Goal: Task Accomplishment & Management: Use online tool/utility

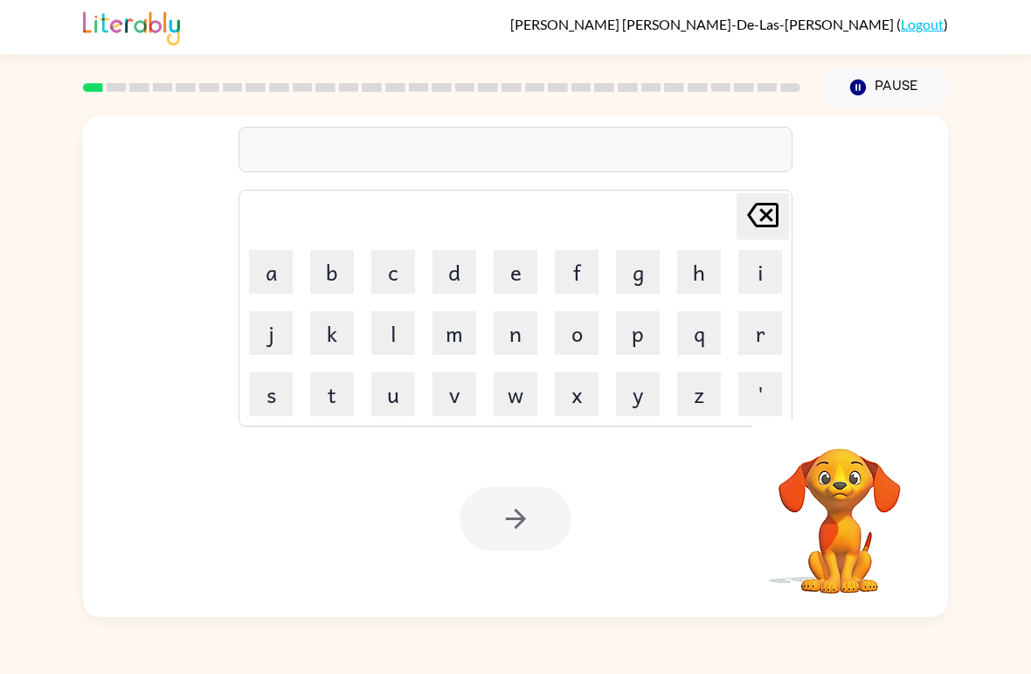
click at [820, 493] on video "Your browser must support playing .mp4 files to use Literably. Please try using…" at bounding box center [839, 508] width 175 height 175
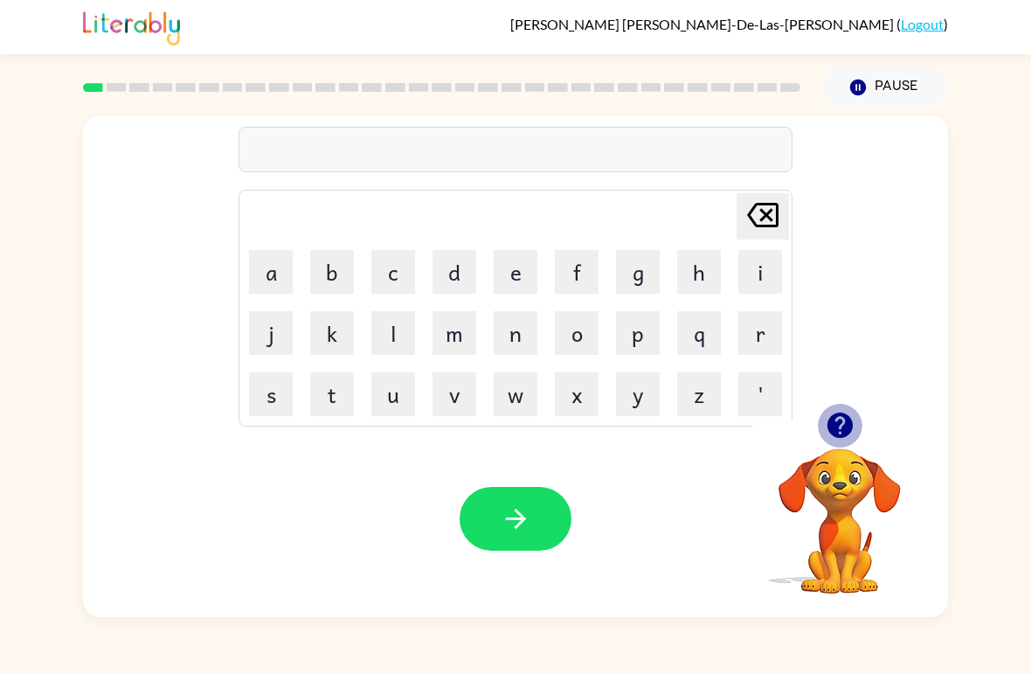
click at [847, 420] on icon "button" at bounding box center [839, 424] width 25 height 25
click at [326, 272] on button "b" at bounding box center [332, 272] width 44 height 44
click at [584, 335] on button "o" at bounding box center [577, 333] width 44 height 44
click at [285, 282] on button "a" at bounding box center [271, 272] width 44 height 44
click at [765, 340] on button "r" at bounding box center [760, 333] width 44 height 44
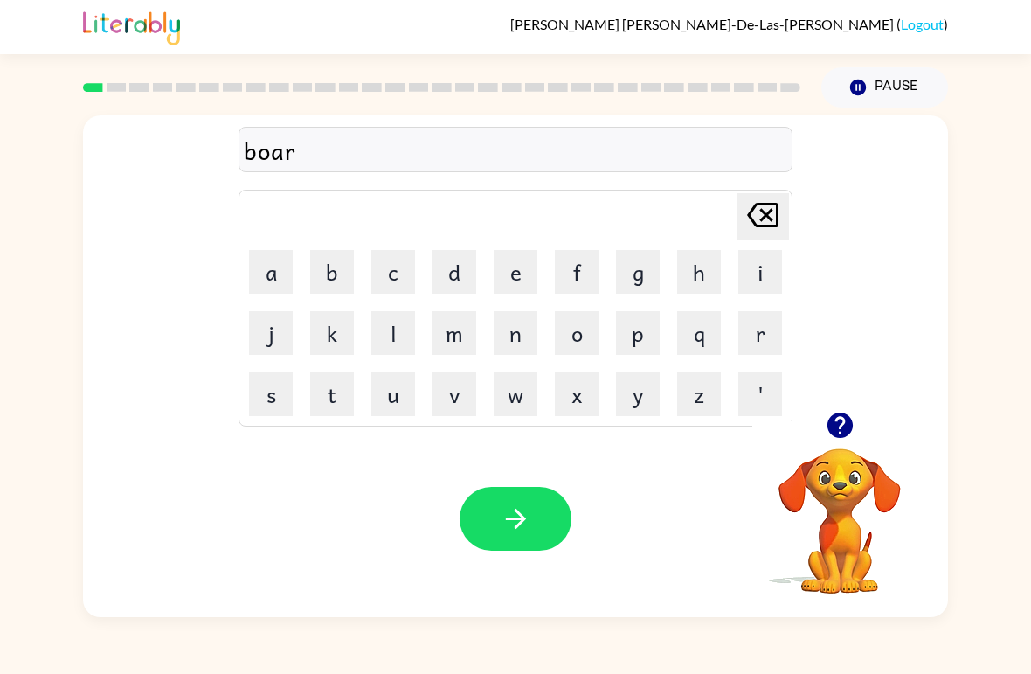
click at [460, 280] on button "d" at bounding box center [455, 272] width 44 height 44
click at [509, 274] on button "e" at bounding box center [516, 272] width 44 height 44
click at [744, 327] on button "r" at bounding box center [760, 333] width 44 height 44
click at [566, 509] on button "button" at bounding box center [516, 519] width 112 height 64
click at [748, 214] on icon "[PERSON_NAME] last character input" at bounding box center [763, 215] width 42 height 42
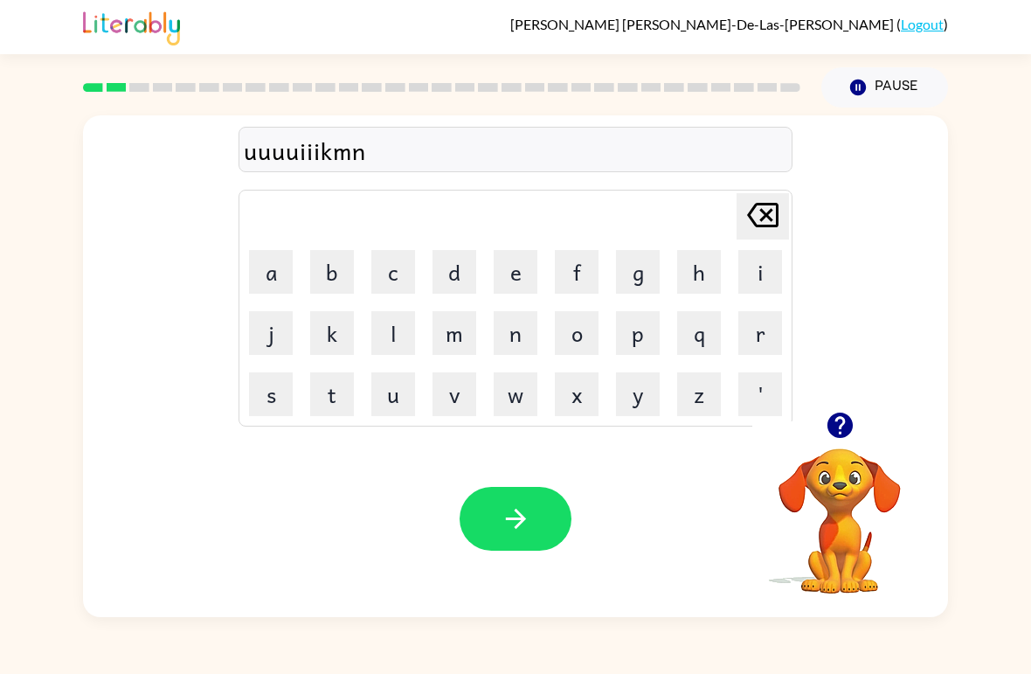
click at [773, 237] on div "[PERSON_NAME] last character input" at bounding box center [763, 216] width 42 height 45
click at [772, 237] on div "[PERSON_NAME] last character input" at bounding box center [763, 216] width 42 height 45
click at [765, 220] on icon "[PERSON_NAME] last character input" at bounding box center [763, 215] width 42 height 42
click at [767, 235] on icon "[PERSON_NAME] last character input" at bounding box center [763, 215] width 42 height 42
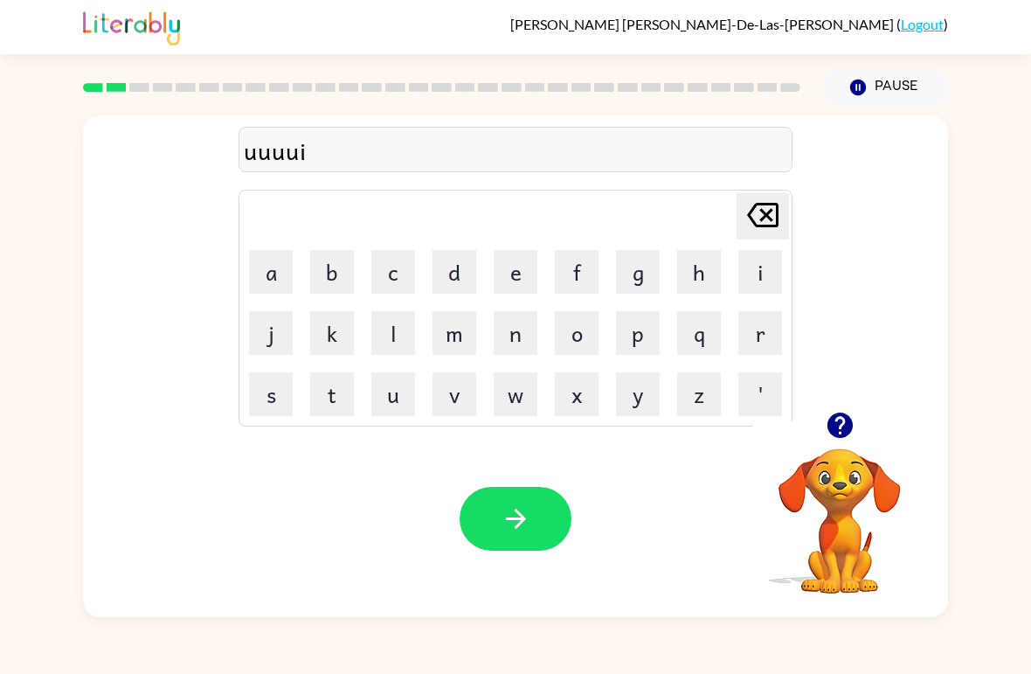
click at [766, 234] on icon "[PERSON_NAME] last character input" at bounding box center [763, 215] width 42 height 42
click at [748, 222] on icon "[PERSON_NAME] last character input" at bounding box center [763, 215] width 42 height 42
click at [748, 221] on icon "[PERSON_NAME] last character input" at bounding box center [763, 215] width 42 height 42
click at [738, 219] on button "[PERSON_NAME] last character input" at bounding box center [763, 216] width 52 height 46
click at [735, 216] on td "[PERSON_NAME] last character input" at bounding box center [515, 216] width 549 height 48
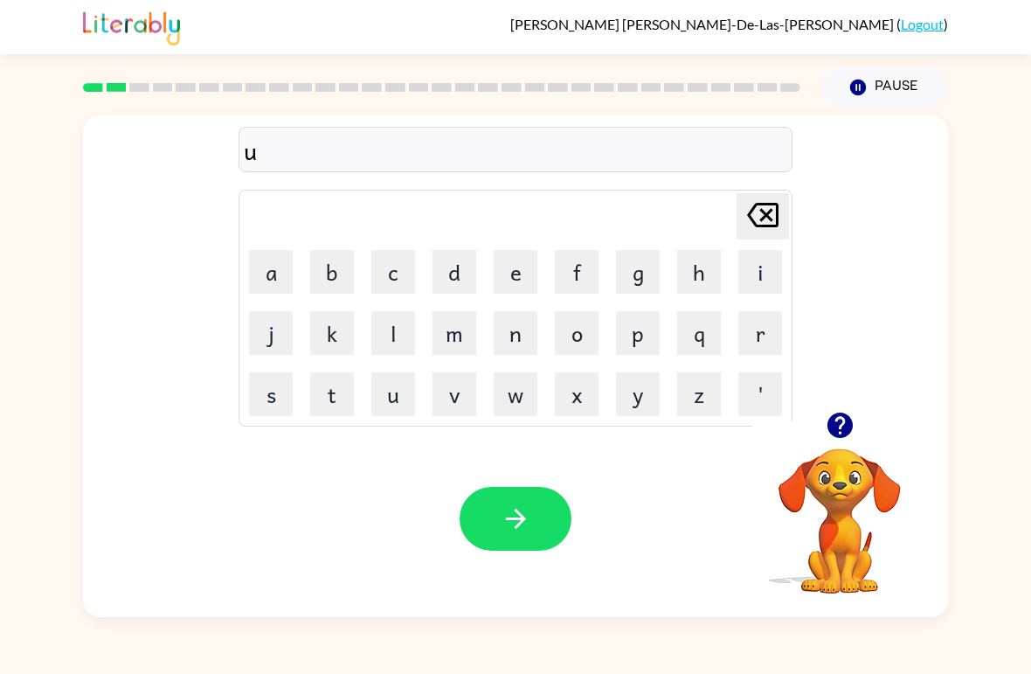
click at [744, 225] on icon "[PERSON_NAME] last character input" at bounding box center [763, 215] width 42 height 42
click at [361, 151] on div at bounding box center [516, 149] width 554 height 45
click at [829, 429] on icon "button" at bounding box center [839, 424] width 25 height 25
click at [369, 135] on div at bounding box center [516, 149] width 554 height 45
click at [484, 543] on button "button" at bounding box center [516, 519] width 112 height 64
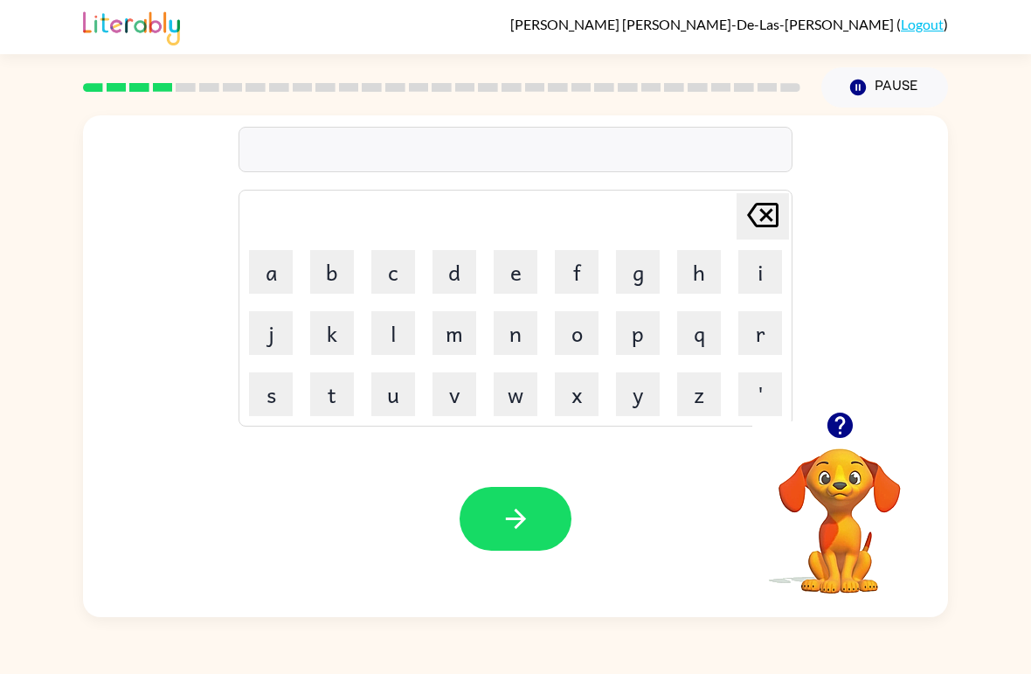
click at [319, 150] on div at bounding box center [516, 149] width 554 height 45
click at [829, 440] on icon "button" at bounding box center [840, 425] width 31 height 31
click at [346, 385] on button "t" at bounding box center [332, 394] width 44 height 44
click at [758, 340] on button "r" at bounding box center [760, 333] width 44 height 44
click at [259, 258] on button "a" at bounding box center [271, 272] width 44 height 44
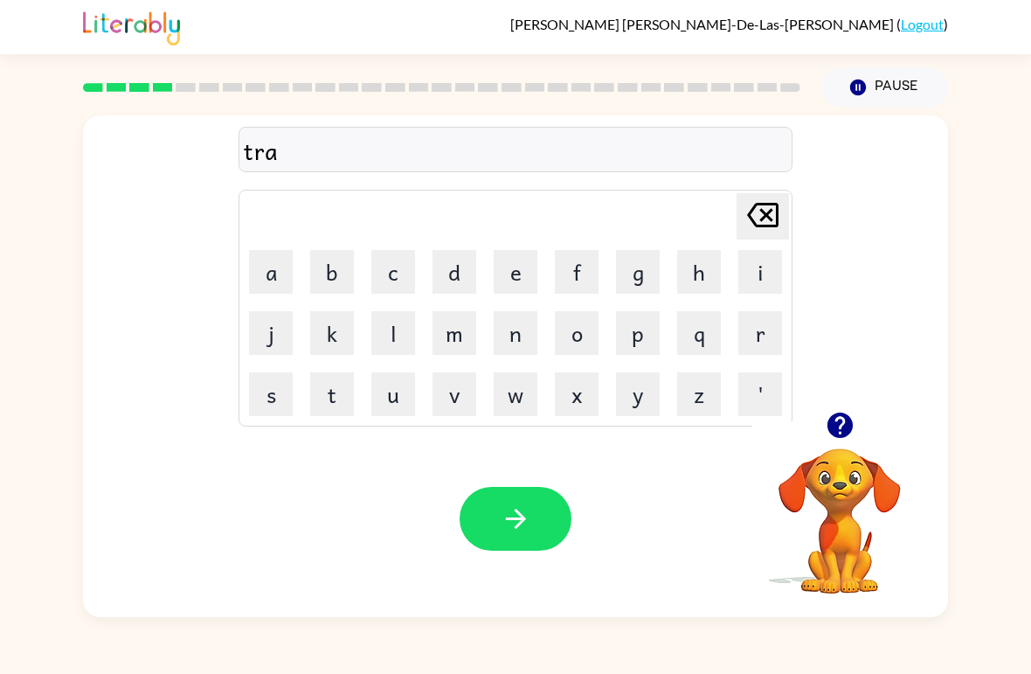
click at [752, 260] on button "i" at bounding box center [760, 272] width 44 height 44
click at [511, 337] on button "n" at bounding box center [516, 333] width 44 height 44
click at [499, 520] on button "button" at bounding box center [516, 519] width 112 height 64
click at [746, 213] on icon "[PERSON_NAME] last character input" at bounding box center [763, 215] width 42 height 42
click at [841, 424] on icon "button" at bounding box center [839, 424] width 25 height 25
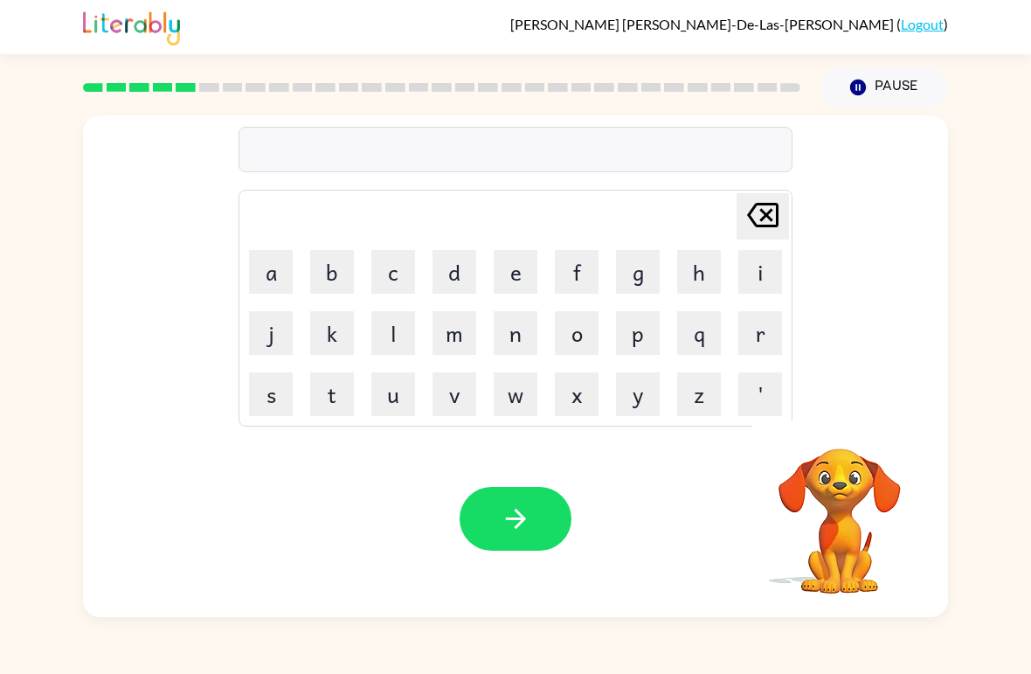
click at [453, 280] on button "d" at bounding box center [455, 272] width 44 height 44
click at [520, 272] on button "e" at bounding box center [516, 272] width 44 height 44
click at [586, 257] on button "f" at bounding box center [577, 272] width 44 height 44
click at [509, 265] on button "e" at bounding box center [516, 272] width 44 height 44
click at [769, 212] on icon at bounding box center [762, 215] width 31 height 24
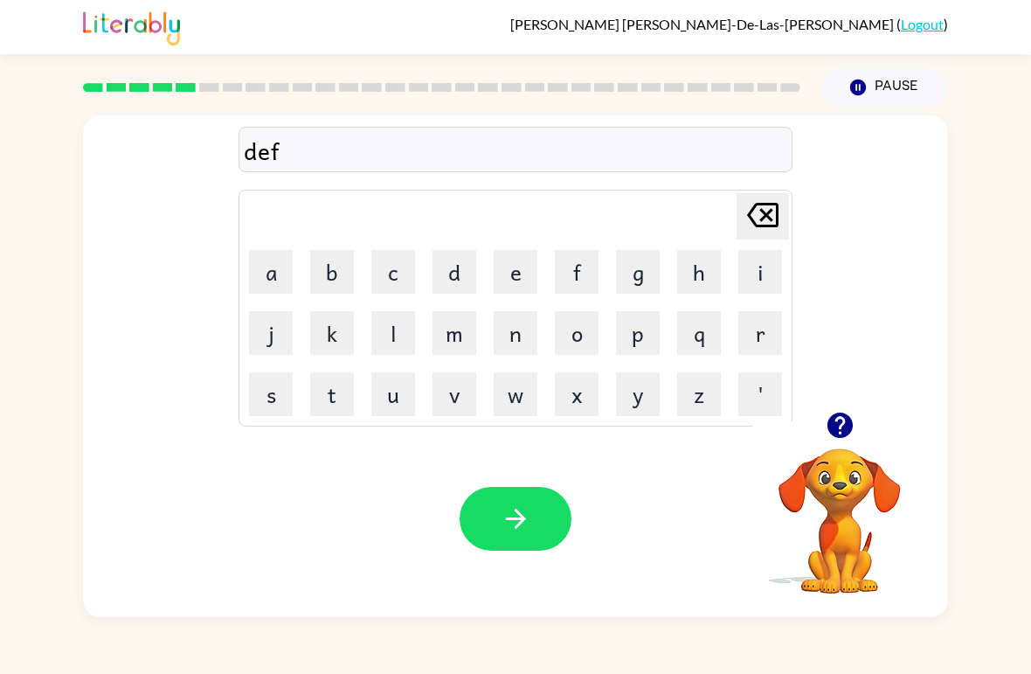
click at [278, 253] on button "a" at bounding box center [271, 272] width 44 height 44
click at [757, 190] on div "defa [PERSON_NAME] last character input a b c d e f g h i j k l m n o p q r s t…" at bounding box center [516, 263] width 554 height 326
click at [505, 273] on button "e" at bounding box center [516, 272] width 44 height 44
click at [278, 271] on button "a" at bounding box center [271, 272] width 44 height 44
click at [525, 330] on button "n" at bounding box center [516, 333] width 44 height 44
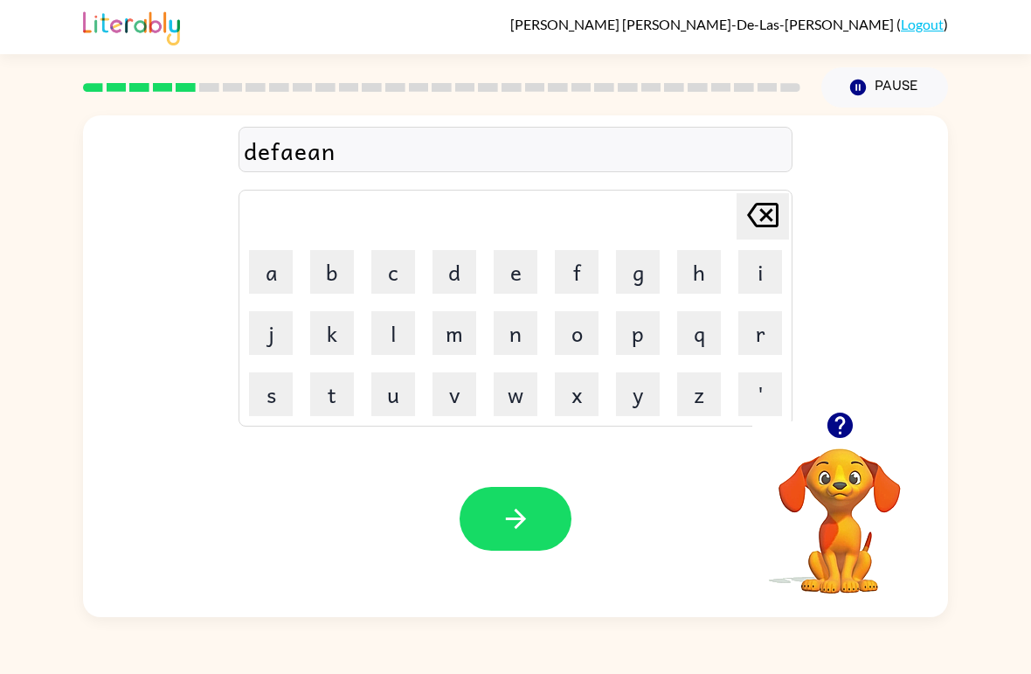
click at [389, 264] on button "c" at bounding box center [393, 272] width 44 height 44
click at [516, 263] on button "e" at bounding box center [516, 272] width 44 height 44
click at [271, 273] on button "a" at bounding box center [271, 272] width 44 height 44
click at [466, 390] on button "v" at bounding box center [455, 394] width 44 height 44
click at [522, 269] on button "e" at bounding box center [516, 272] width 44 height 44
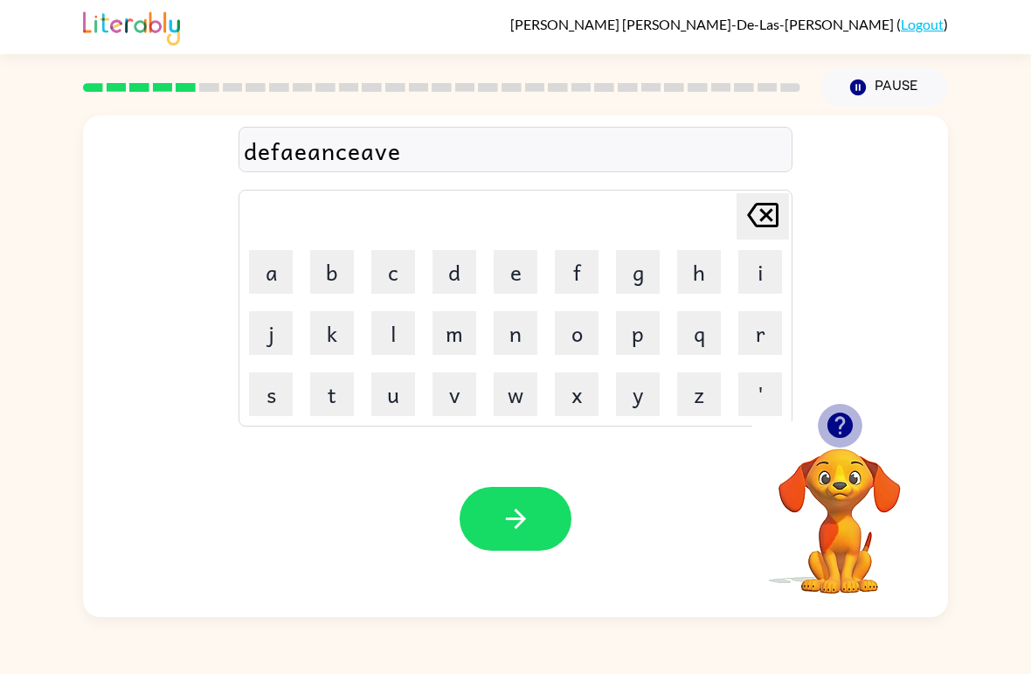
click at [853, 423] on icon "button" at bounding box center [840, 425] width 31 height 31
click at [407, 155] on div "defaeanceave" at bounding box center [515, 150] width 543 height 37
click at [779, 211] on icon at bounding box center [762, 215] width 31 height 24
click at [765, 213] on icon at bounding box center [762, 215] width 31 height 24
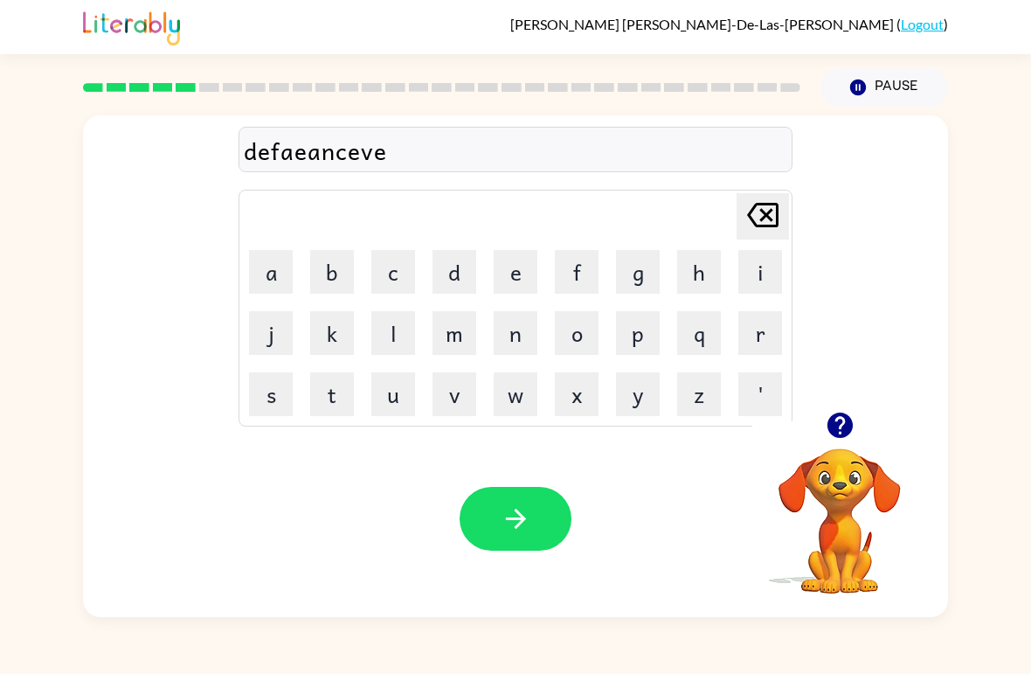
click at [523, 489] on button "button" at bounding box center [516, 519] width 112 height 64
click at [328, 142] on div at bounding box center [516, 149] width 554 height 45
click at [830, 426] on icon "button" at bounding box center [839, 424] width 25 height 25
click at [447, 391] on button "v" at bounding box center [455, 394] width 44 height 44
click at [265, 267] on button "a" at bounding box center [271, 272] width 44 height 44
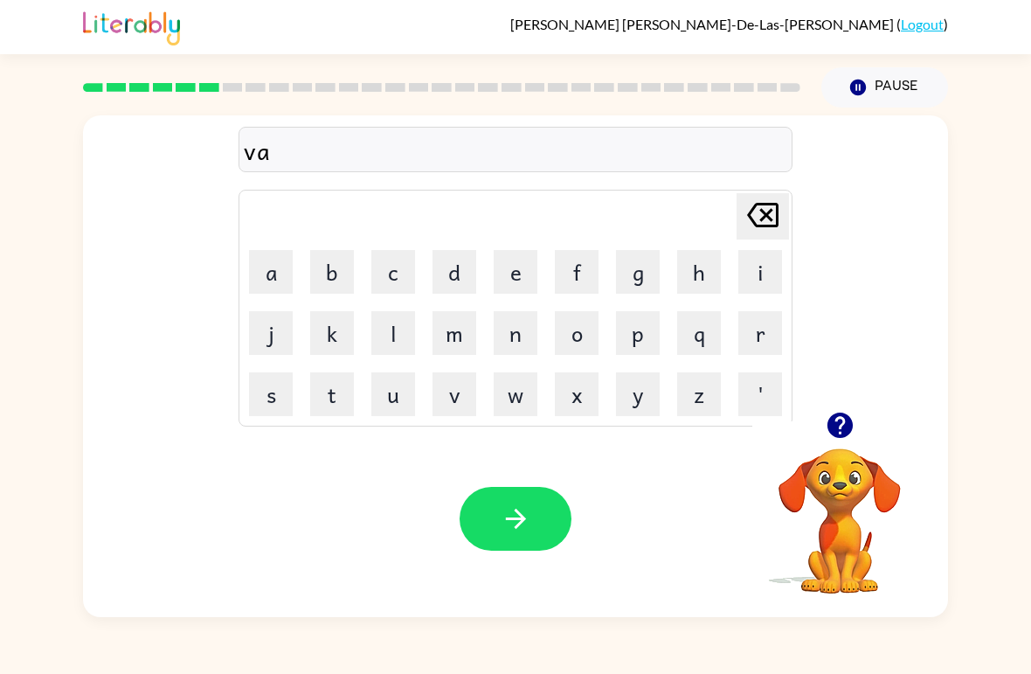
click at [393, 266] on button "c" at bounding box center [393, 272] width 44 height 44
click at [273, 267] on button "a" at bounding box center [271, 272] width 44 height 44
click at [328, 388] on button "t" at bounding box center [332, 394] width 44 height 44
click at [748, 277] on button "i" at bounding box center [760, 272] width 44 height 44
click at [571, 331] on button "o" at bounding box center [577, 333] width 44 height 44
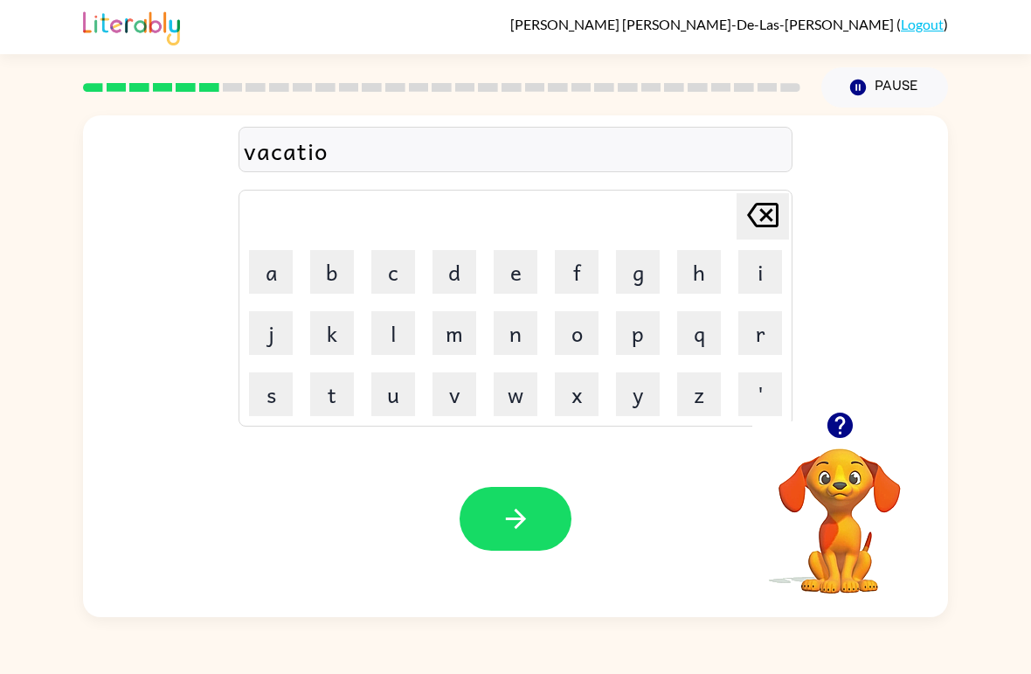
click at [508, 320] on button "n" at bounding box center [516, 333] width 44 height 44
click at [472, 501] on button "button" at bounding box center [516, 519] width 112 height 64
click at [712, 9] on div "[PERSON_NAME]-De-Las-[PERSON_NAME] ( Logout )" at bounding box center [515, 27] width 865 height 54
click at [839, 428] on icon "button" at bounding box center [840, 425] width 31 height 31
click at [764, 211] on icon "[PERSON_NAME] last character input" at bounding box center [763, 215] width 42 height 42
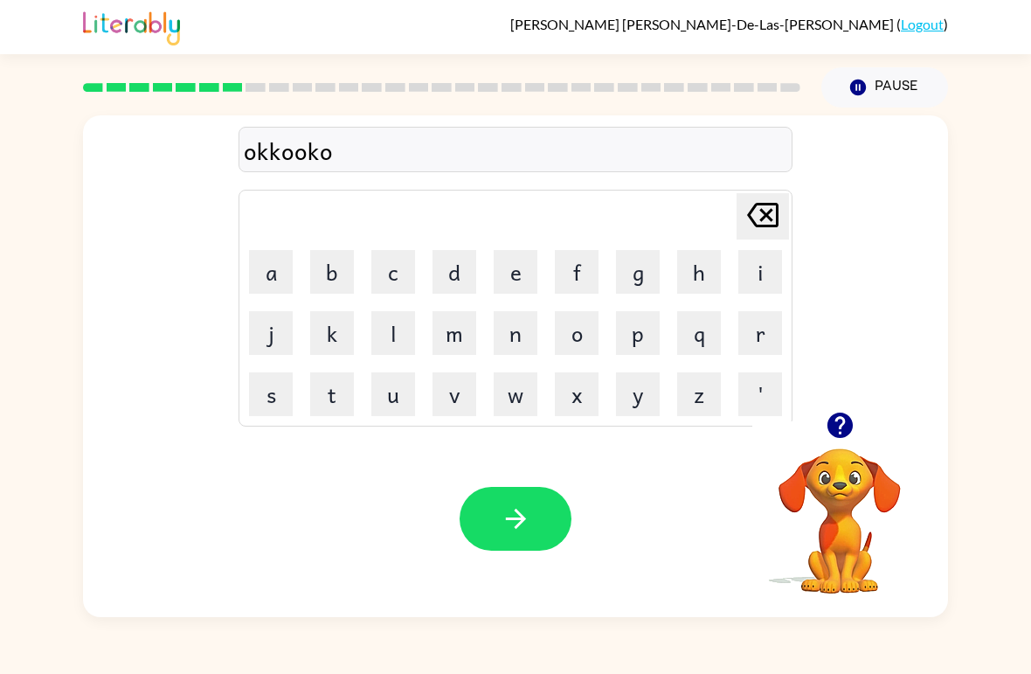
click at [743, 211] on icon "[PERSON_NAME] last character input" at bounding box center [763, 215] width 42 height 42
click at [743, 210] on icon "[PERSON_NAME] last character input" at bounding box center [763, 215] width 42 height 42
click at [744, 211] on icon "[PERSON_NAME] last character input" at bounding box center [763, 215] width 42 height 42
click at [738, 195] on button "[PERSON_NAME] last character input" at bounding box center [763, 216] width 52 height 46
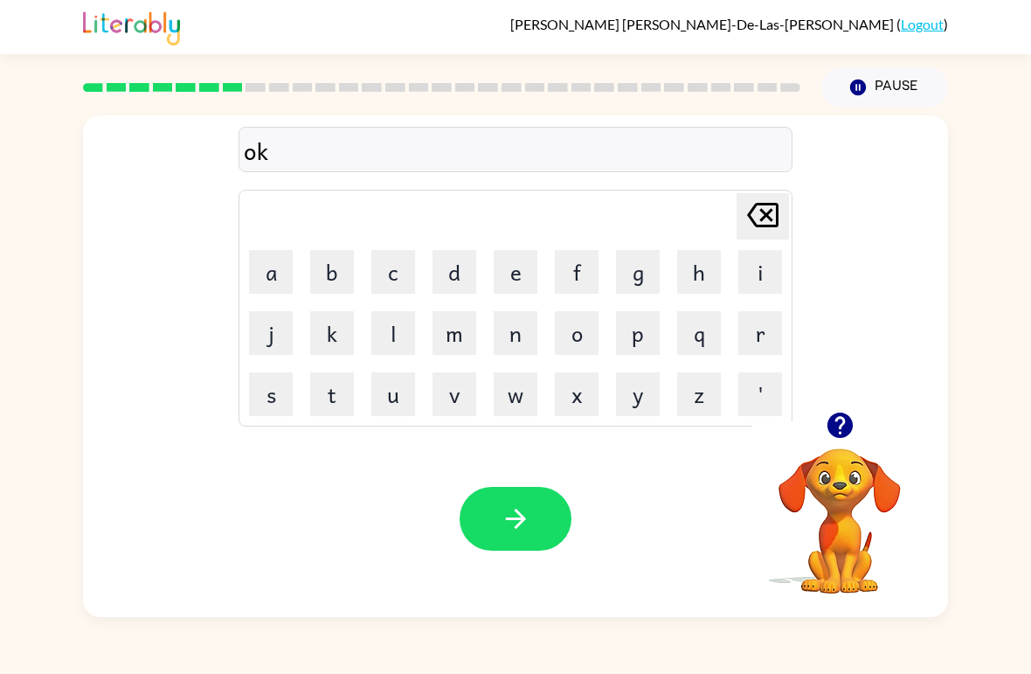
click at [737, 195] on button "[PERSON_NAME] last character input" at bounding box center [763, 216] width 52 height 46
click at [763, 197] on icon "[PERSON_NAME] last character input" at bounding box center [763, 215] width 42 height 42
click at [760, 194] on td "[PERSON_NAME] last character input" at bounding box center [515, 216] width 549 height 48
click at [705, 258] on button "h" at bounding box center [699, 272] width 44 height 44
click at [587, 329] on button "o" at bounding box center [577, 333] width 44 height 44
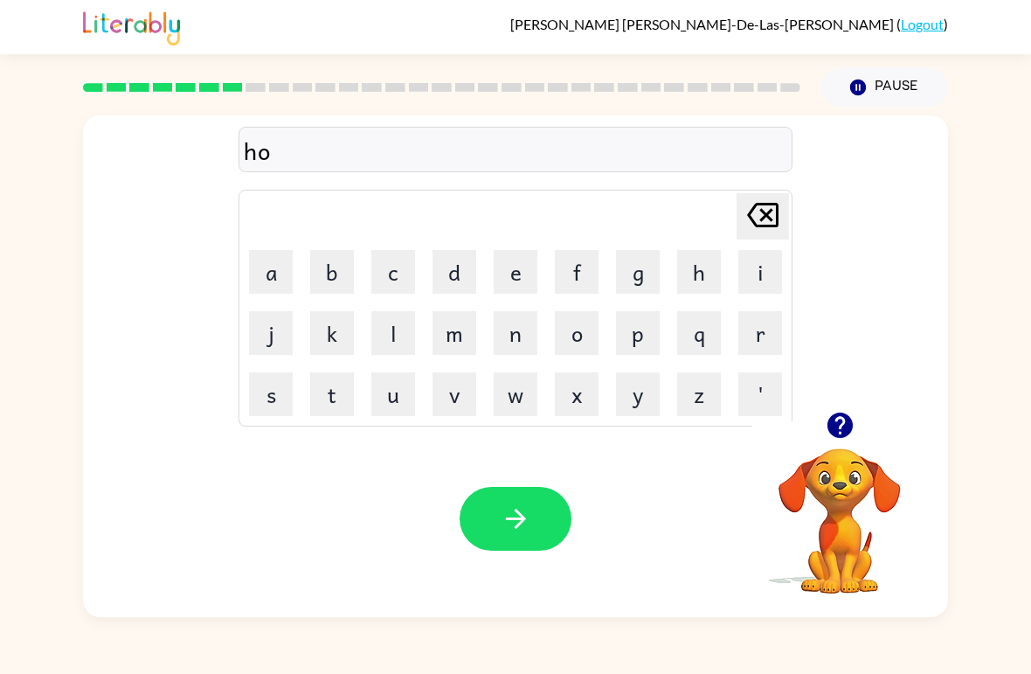
click at [452, 266] on button "d" at bounding box center [455, 272] width 44 height 44
click at [390, 341] on button "l" at bounding box center [393, 333] width 44 height 44
click at [507, 263] on button "e" at bounding box center [516, 272] width 44 height 44
click at [836, 419] on icon "button" at bounding box center [840, 425] width 31 height 31
click at [518, 539] on button "button" at bounding box center [516, 519] width 112 height 64
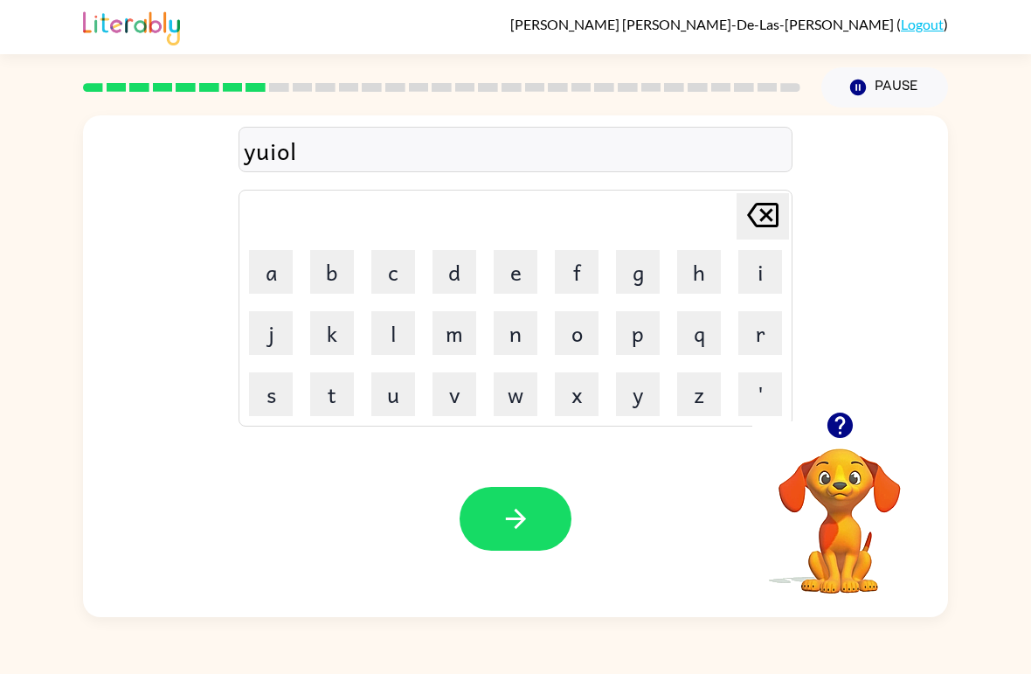
click at [744, 217] on icon "[PERSON_NAME] last character input" at bounding box center [763, 215] width 42 height 42
click at [744, 216] on icon "[PERSON_NAME] last character input" at bounding box center [763, 215] width 42 height 42
click at [761, 206] on icon at bounding box center [762, 215] width 31 height 24
click at [762, 204] on icon at bounding box center [762, 215] width 31 height 24
click at [761, 204] on icon at bounding box center [762, 215] width 31 height 24
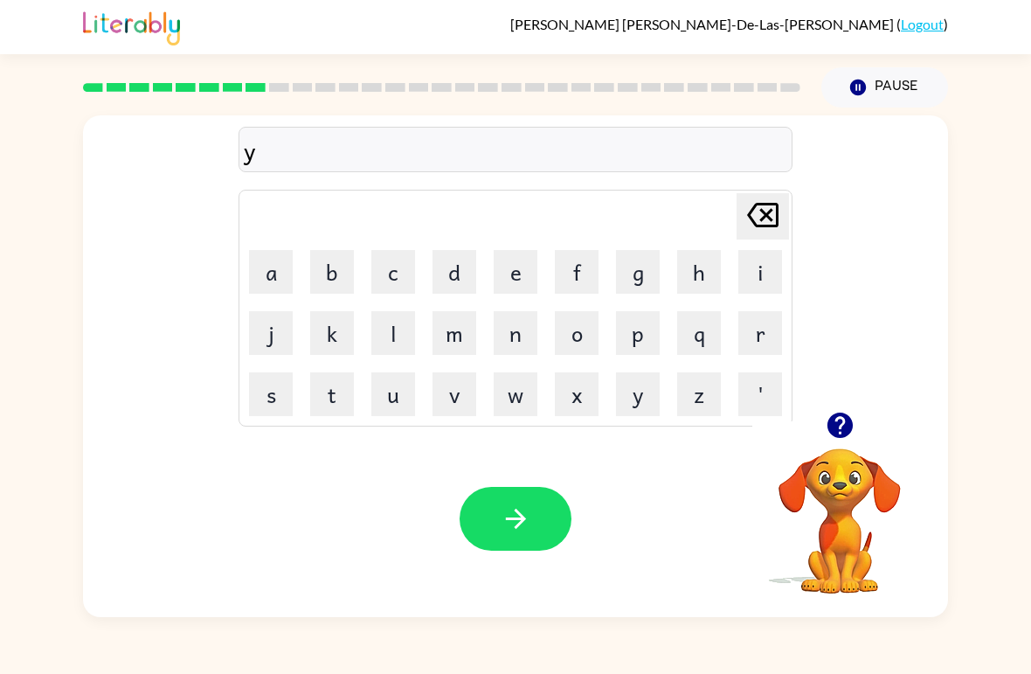
click at [760, 206] on icon at bounding box center [762, 215] width 31 height 24
click at [894, 85] on button "Pause Pause" at bounding box center [884, 87] width 127 height 40
